Goal: Information Seeking & Learning: Learn about a topic

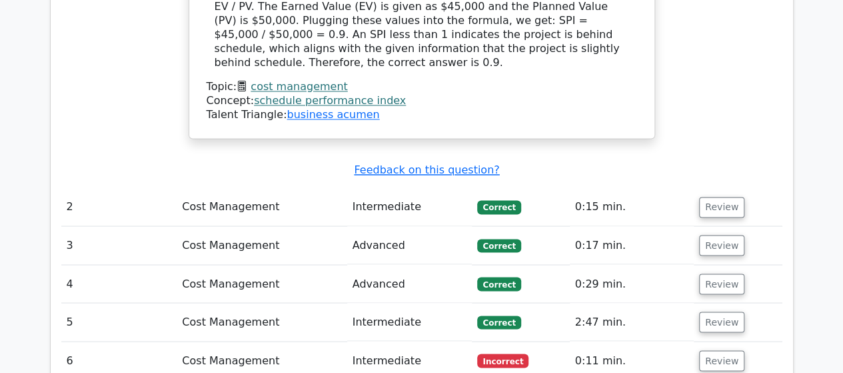
scroll to position [1133, 0]
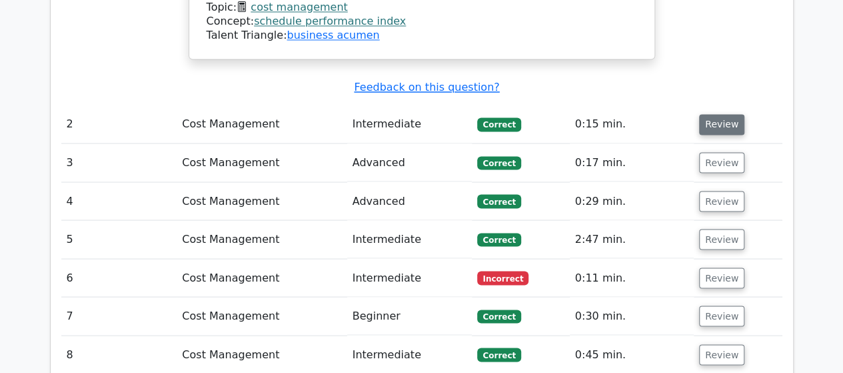
click at [707, 124] on button "Review" at bounding box center [721, 124] width 45 height 21
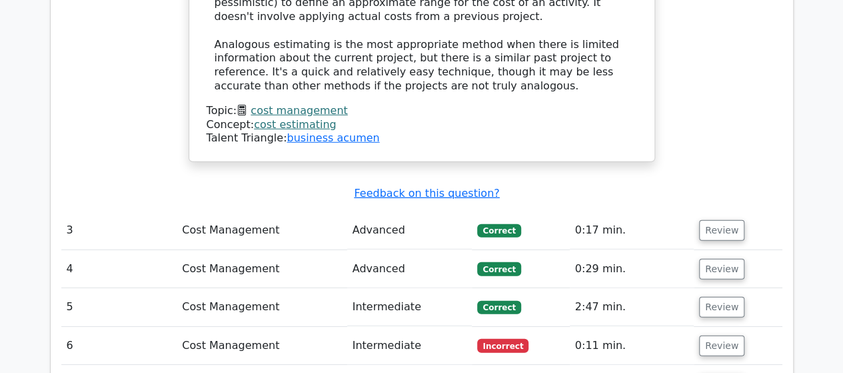
scroll to position [1866, 0]
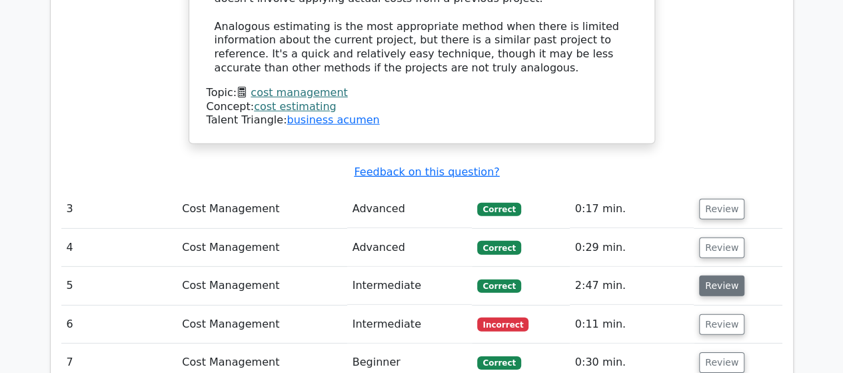
click at [713, 275] on button "Review" at bounding box center [721, 285] width 45 height 21
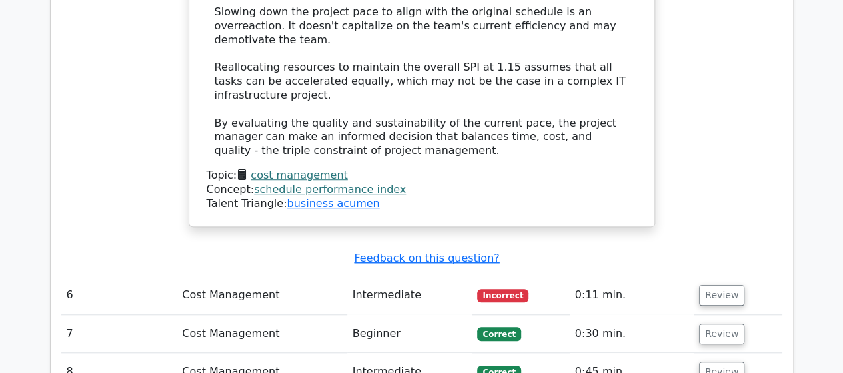
scroll to position [2933, 0]
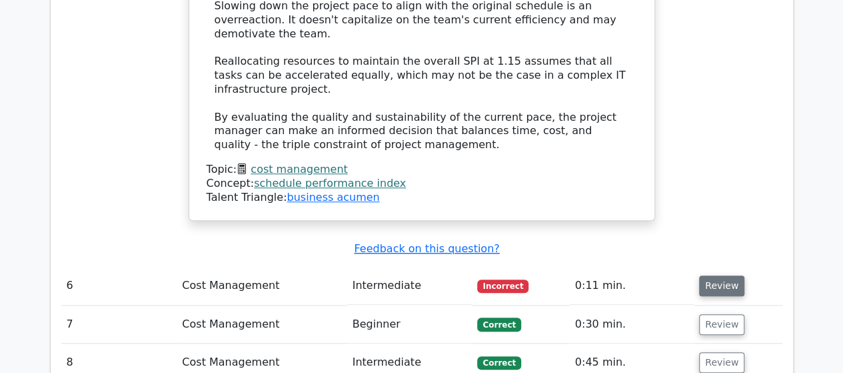
click at [713, 275] on button "Review" at bounding box center [721, 285] width 45 height 21
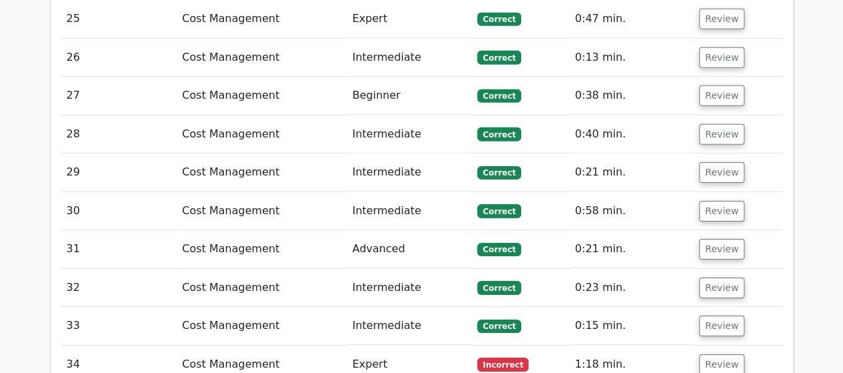
scroll to position [4599, 0]
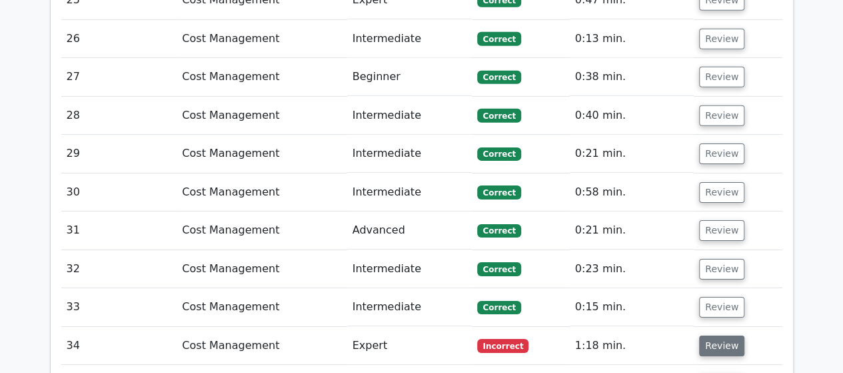
click at [711, 335] on button "Review" at bounding box center [721, 345] width 45 height 21
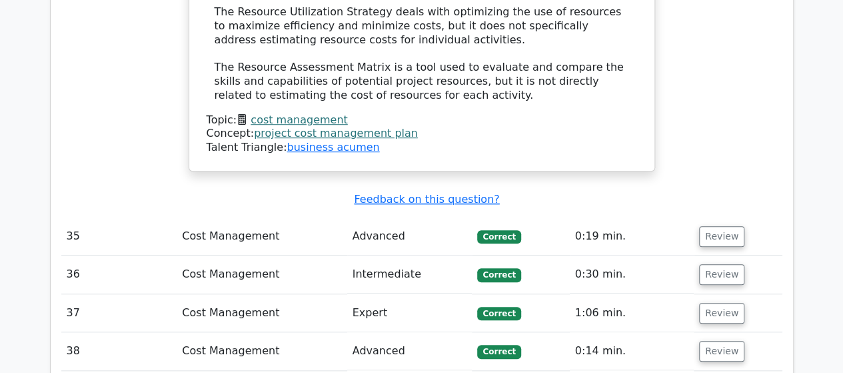
scroll to position [5666, 0]
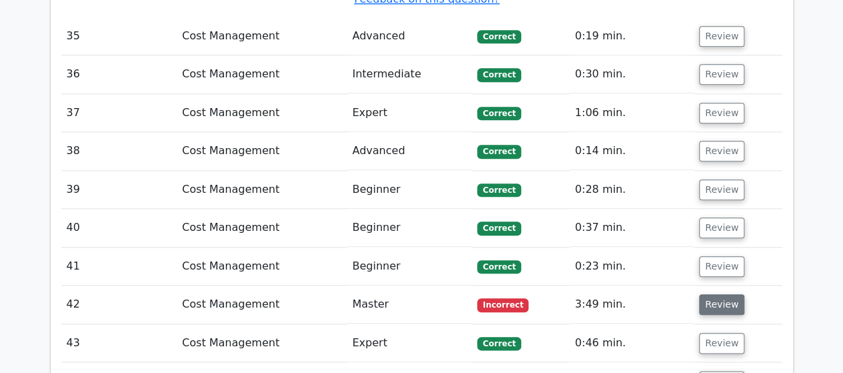
drag, startPoint x: 716, startPoint y: 110, endPoint x: 707, endPoint y: 114, distance: 10.2
click at [716, 294] on button "Review" at bounding box center [721, 304] width 45 height 21
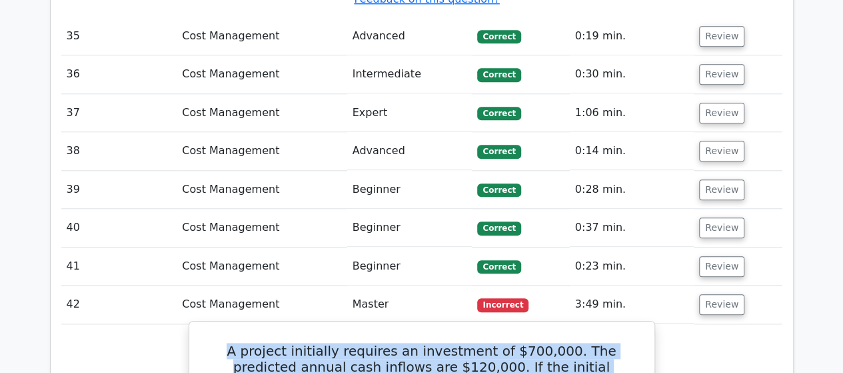
drag, startPoint x: 218, startPoint y: 151, endPoint x: 425, endPoint y: 181, distance: 208.8
click at [483, 343] on h5 "A project initially requires an investment of $700,000. The predicted annual ca…" at bounding box center [421, 375] width 433 height 64
copy h5 "A project initially requires an investment of $700,000. The predicted annual ca…"
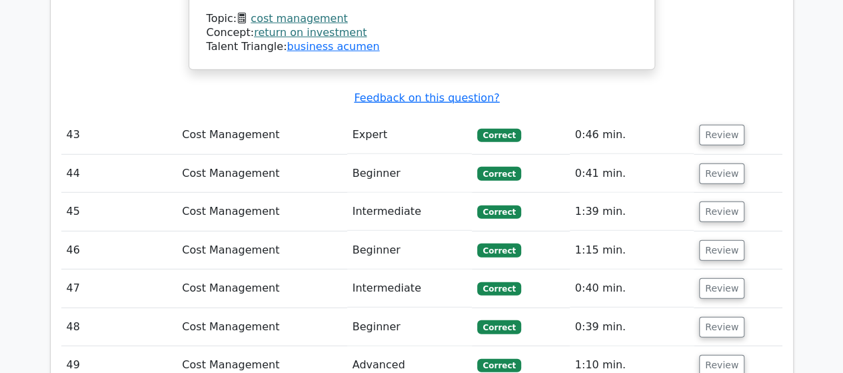
scroll to position [6799, 0]
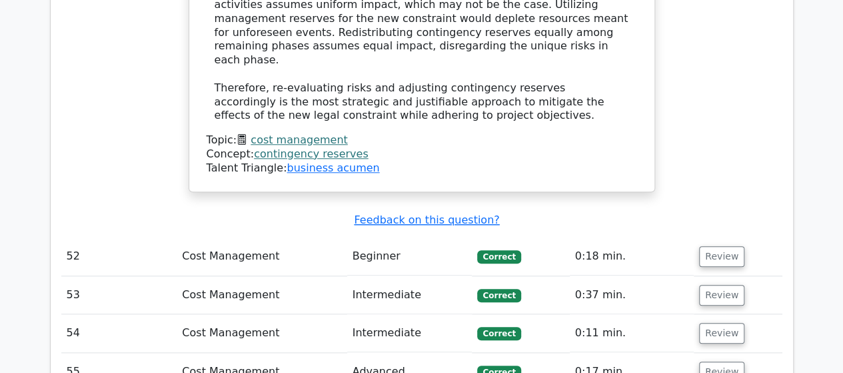
scroll to position [8198, 0]
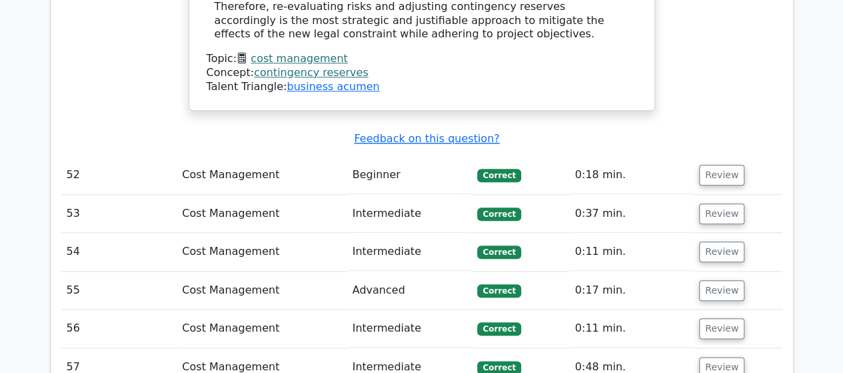
drag, startPoint x: 711, startPoint y: 105, endPoint x: 698, endPoint y: 110, distance: 13.7
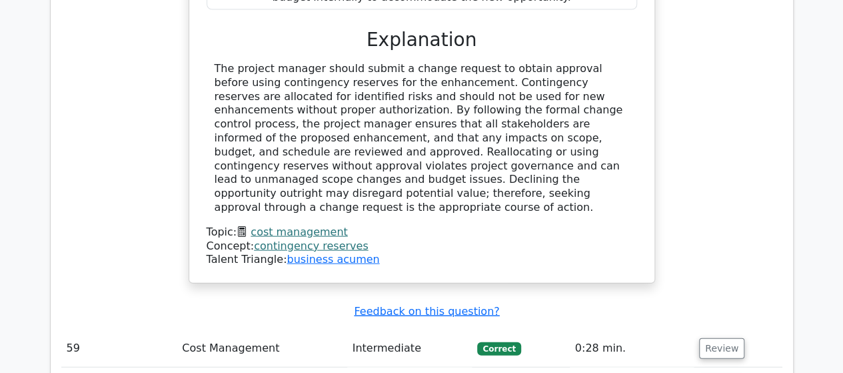
scroll to position [9065, 0]
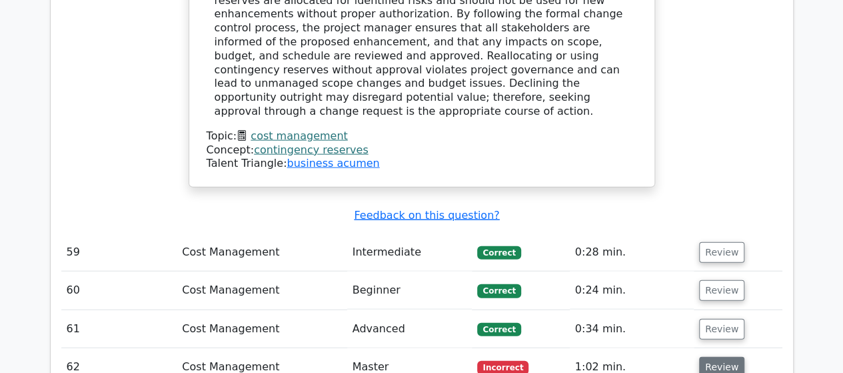
drag, startPoint x: 705, startPoint y: 53, endPoint x: 699, endPoint y: 57, distance: 7.2
click at [705, 357] on button "Review" at bounding box center [721, 367] width 45 height 21
drag, startPoint x: 227, startPoint y: 97, endPoint x: 589, endPoint y: 161, distance: 368.2
copy h5 "A company is deciding whether to implement a new production method. Current sys…"
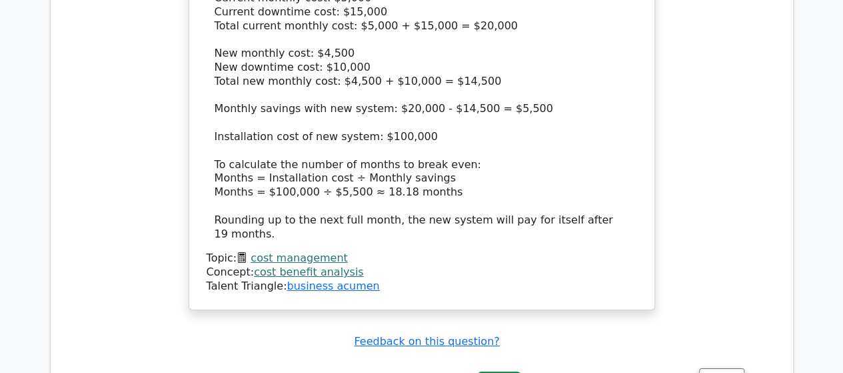
scroll to position [9865, 0]
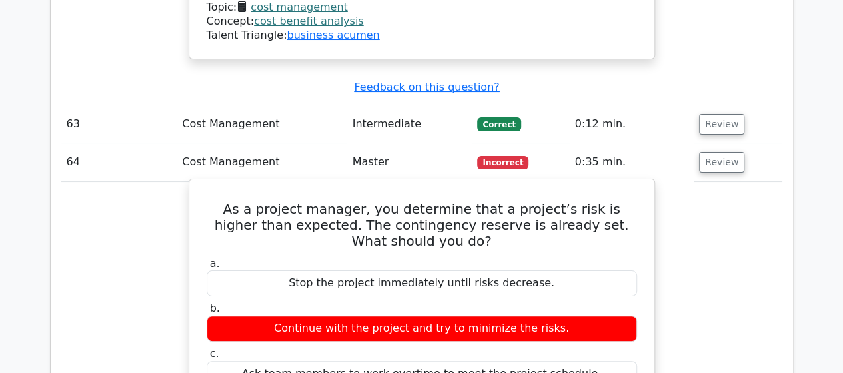
scroll to position [10331, 0]
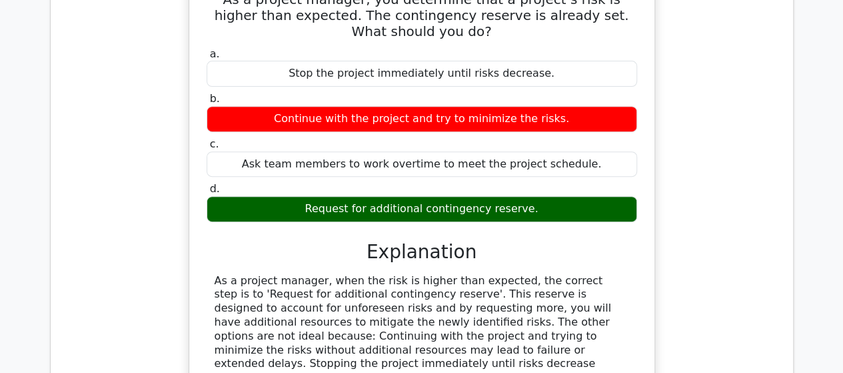
drag, startPoint x: 709, startPoint y: 281, endPoint x: 655, endPoint y: 285, distance: 54.8
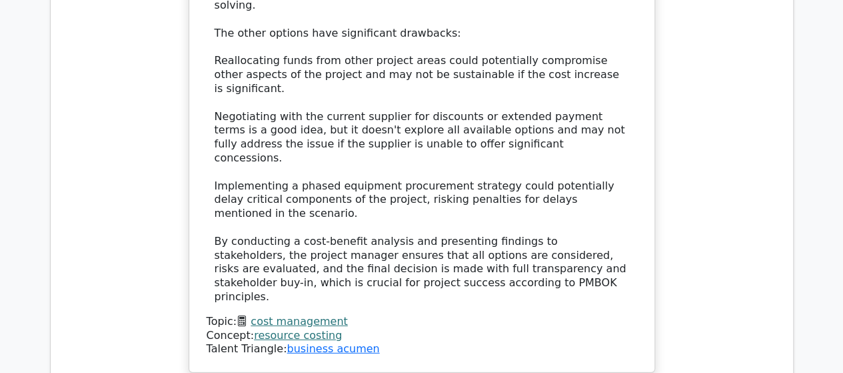
scroll to position [11931, 0]
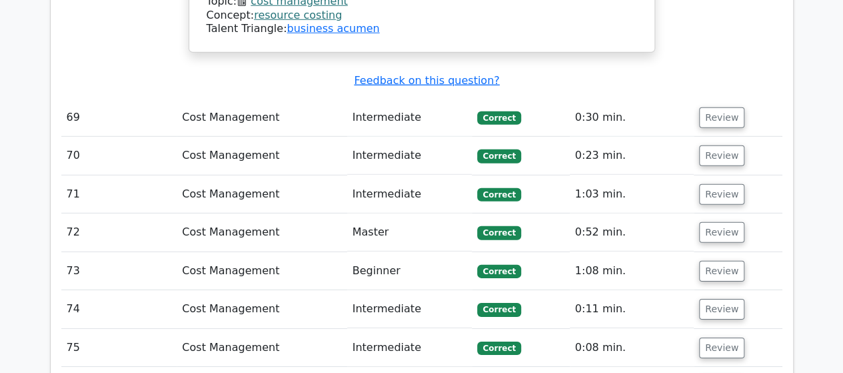
scroll to position [11998, 0]
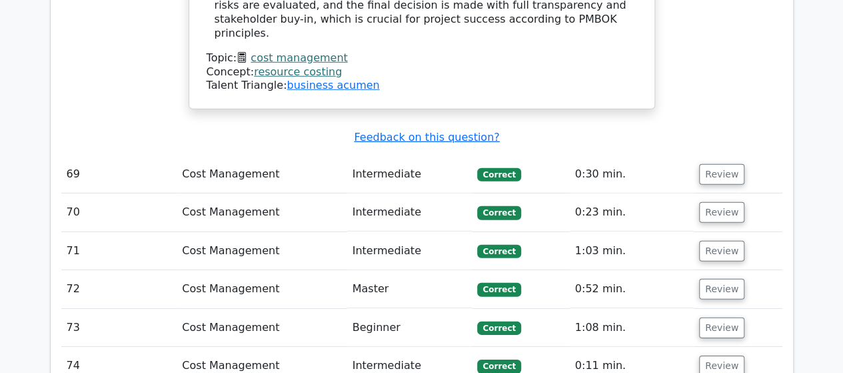
drag, startPoint x: 209, startPoint y: 85, endPoint x: 449, endPoint y: 111, distance: 241.9
copy h5 "A project manager is analyzing the cost and benefits for a construction project…"
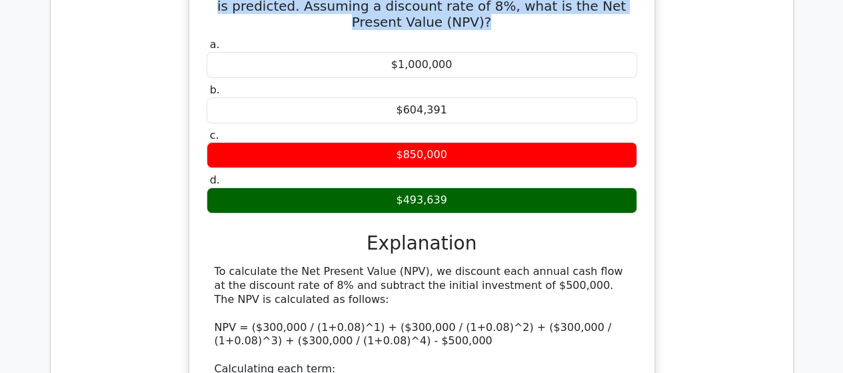
scroll to position [12664, 0]
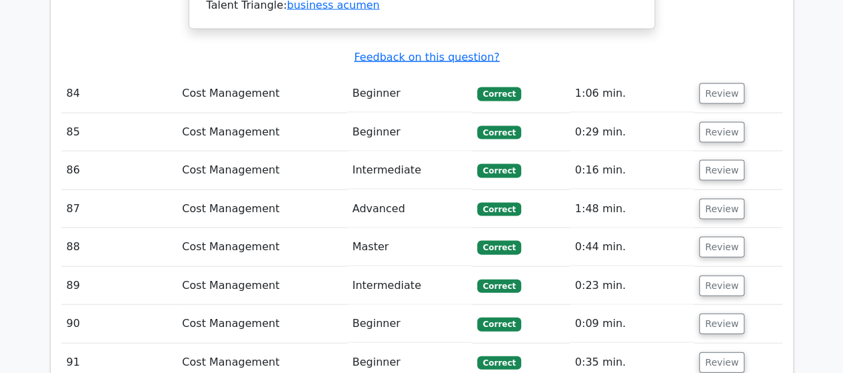
scroll to position [13997, 0]
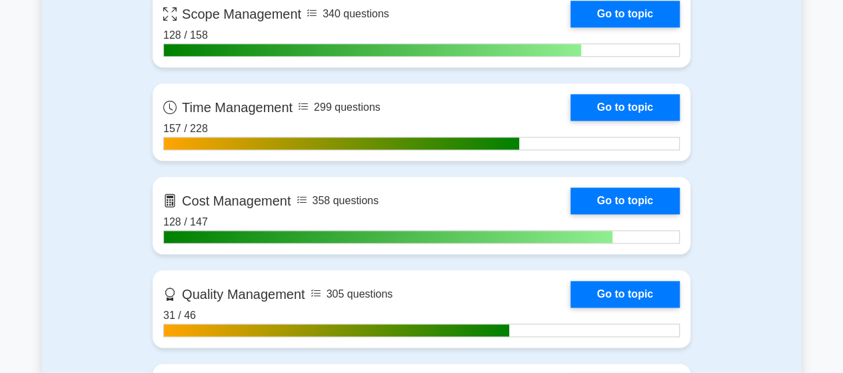
scroll to position [800, 0]
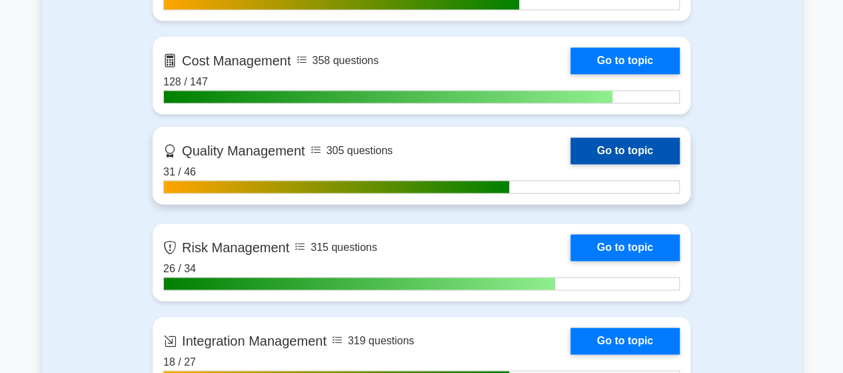
click at [571, 151] on link "Go to topic" at bounding box center [625, 150] width 109 height 27
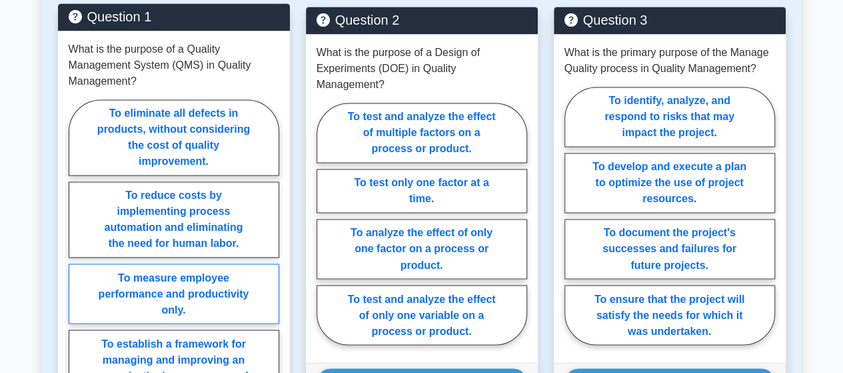
scroll to position [1066, 0]
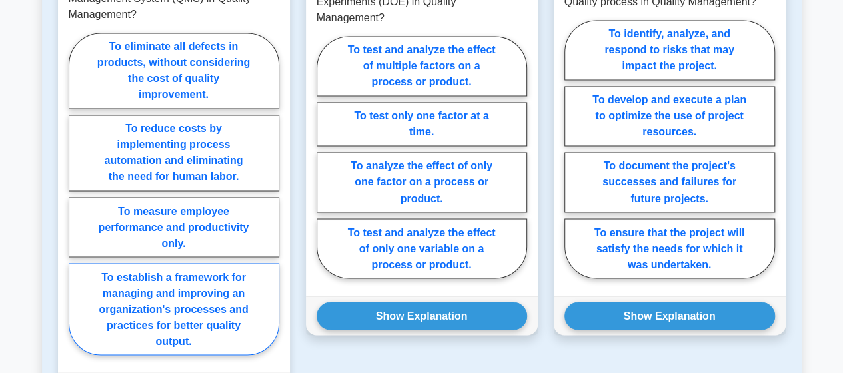
click at [174, 302] on label "To establish a framework for managing and improving an organization's processes…" at bounding box center [174, 309] width 211 height 92
click at [77, 202] on input "To establish a framework for managing and improving an organization's processes…" at bounding box center [73, 197] width 9 height 9
radio input "true"
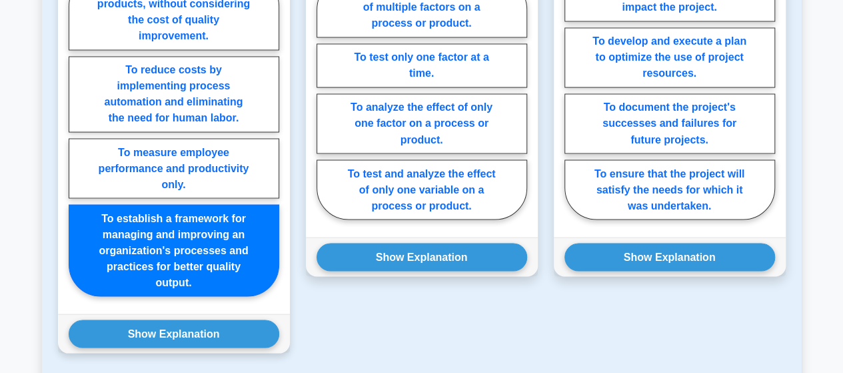
scroll to position [1200, 0]
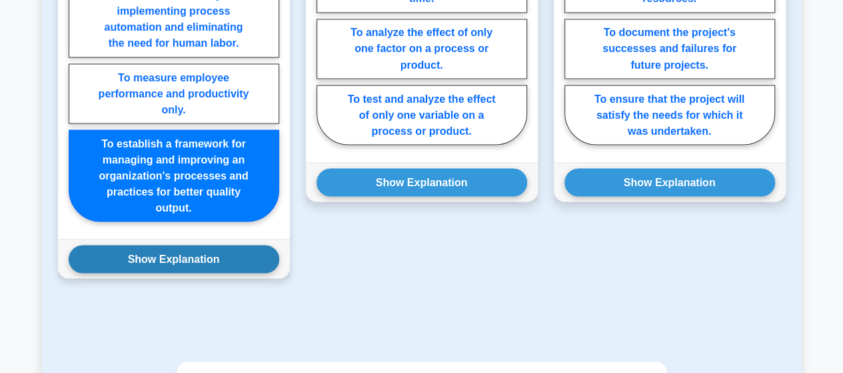
click at [171, 253] on button "Show Explanation" at bounding box center [174, 259] width 211 height 28
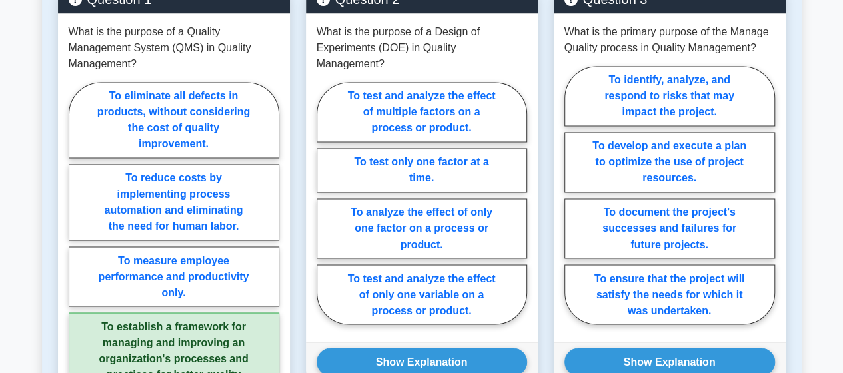
scroll to position [1000, 0]
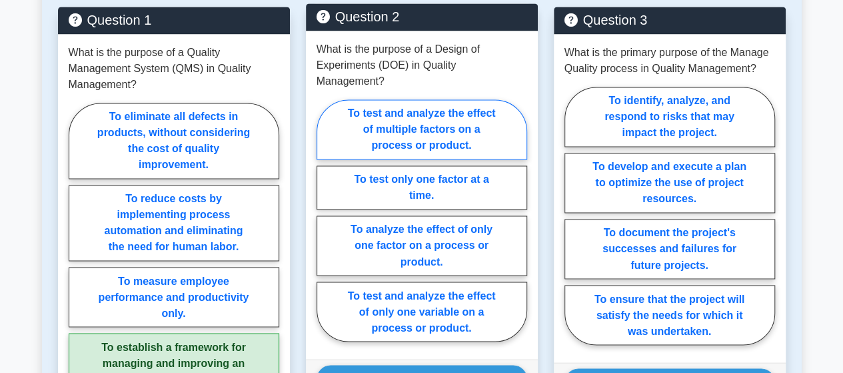
click at [418, 118] on label "To test and analyze the effect of multiple factors on a process or product." at bounding box center [422, 129] width 211 height 60
click at [325, 220] on input "To test and analyze the effect of multiple factors on a process or product." at bounding box center [321, 224] width 9 height 9
radio input "true"
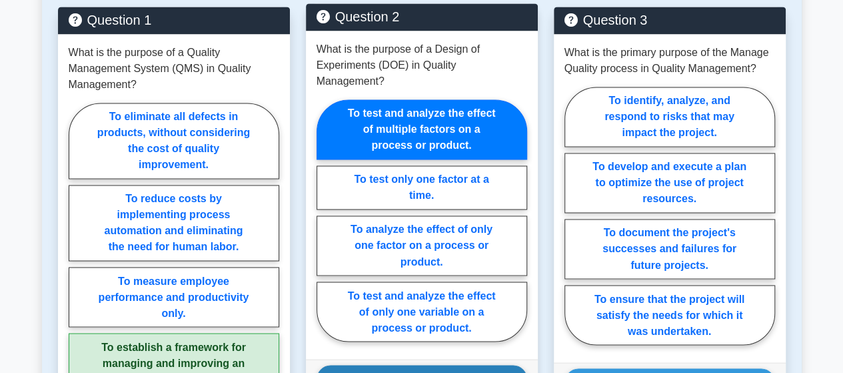
click at [401, 365] on button "Show Explanation" at bounding box center [422, 379] width 211 height 28
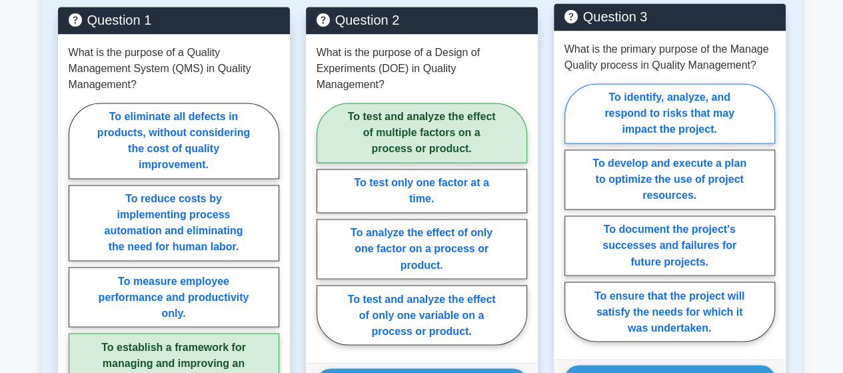
click at [636, 121] on label "To identify, analyze, and respond to risks that may impact the project." at bounding box center [670, 113] width 211 height 60
click at [573, 212] on input "To identify, analyze, and respond to risks that may impact the project." at bounding box center [569, 216] width 9 height 9
radio input "true"
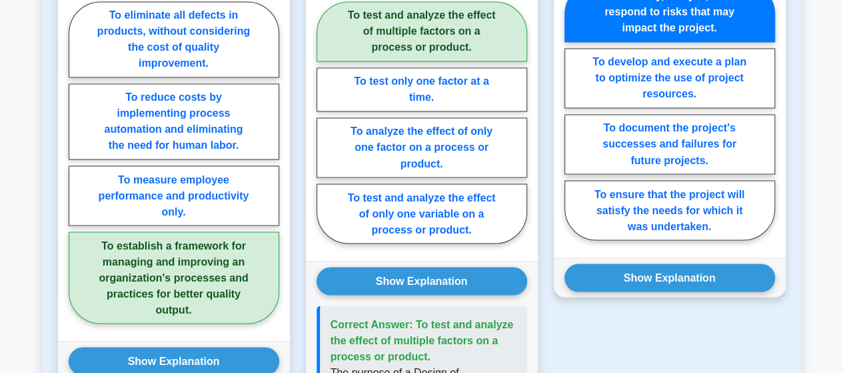
scroll to position [1133, 0]
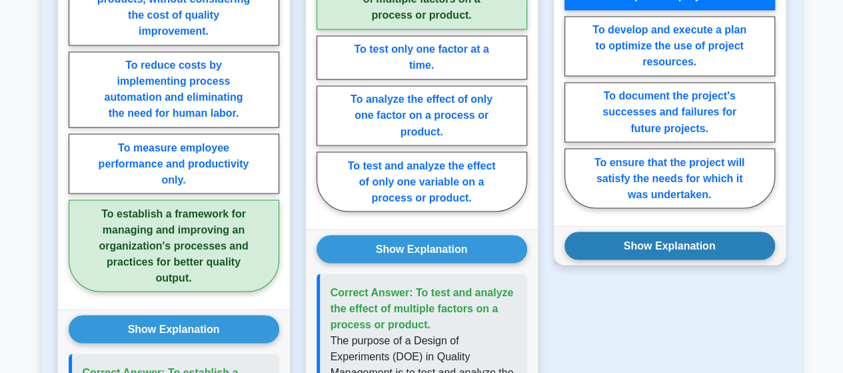
click at [667, 241] on button "Show Explanation" at bounding box center [670, 245] width 211 height 28
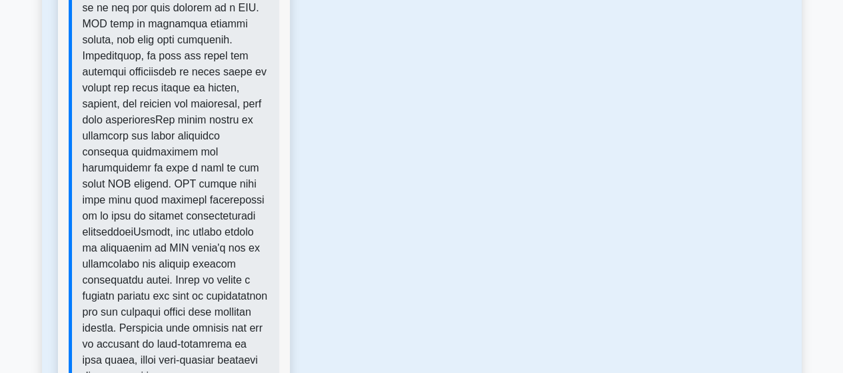
scroll to position [1552, 0]
